Goal: Transaction & Acquisition: Download file/media

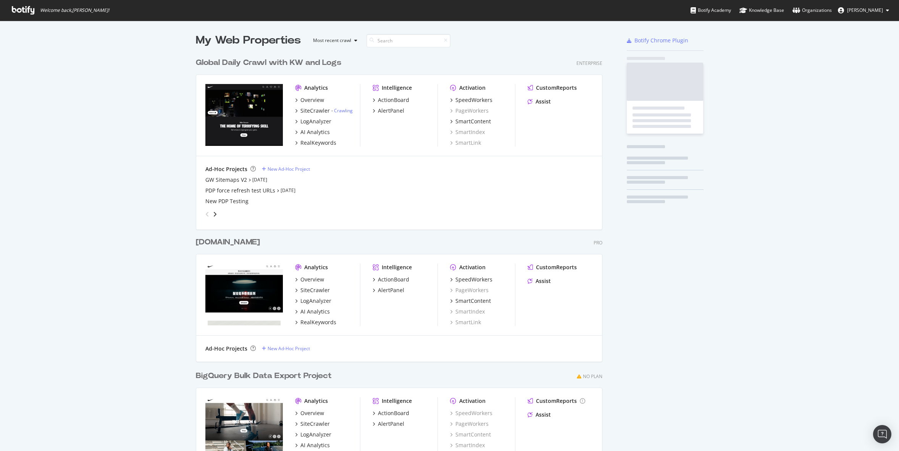
scroll to position [447, 413]
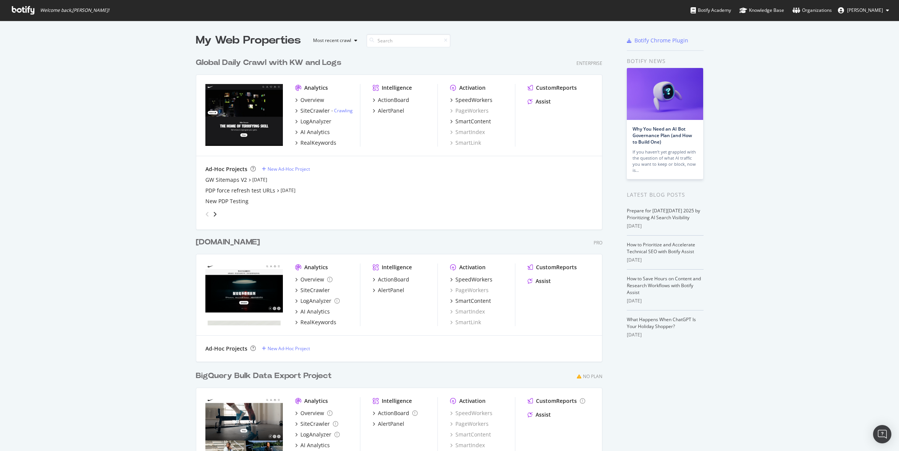
click at [743, 286] on div "My Web Properties Most recent crawl Global Daily Crawl with KW and Logs Enterpr…" at bounding box center [449, 264] width 899 height 486
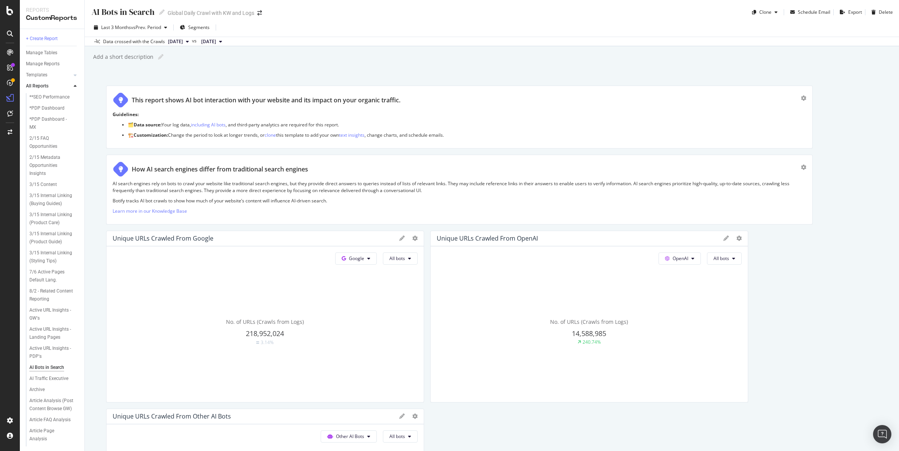
scroll to position [142, 0]
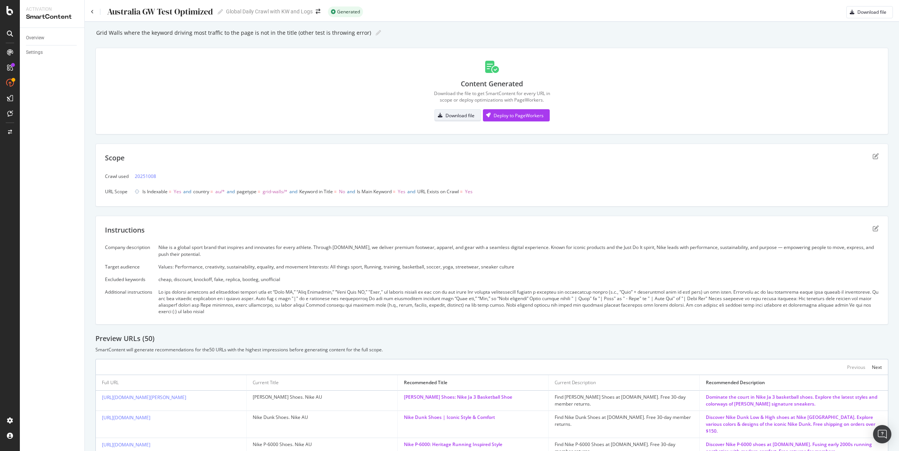
click at [466, 115] on div "Download file" at bounding box center [460, 115] width 29 height 6
